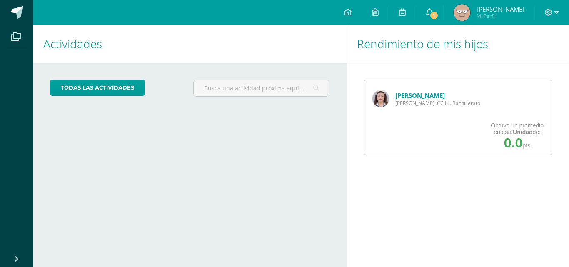
click at [377, 94] on img at bounding box center [381, 98] width 17 height 17
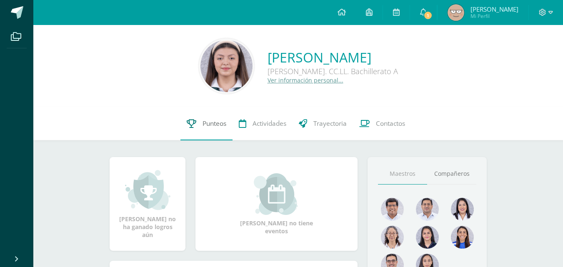
click at [206, 123] on span "Punteos" at bounding box center [215, 123] width 24 height 9
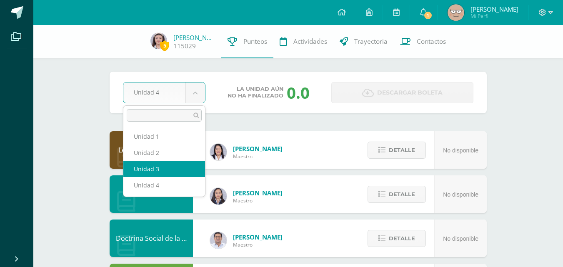
select select "Unidad 3"
